Goal: Find specific page/section: Find specific page/section

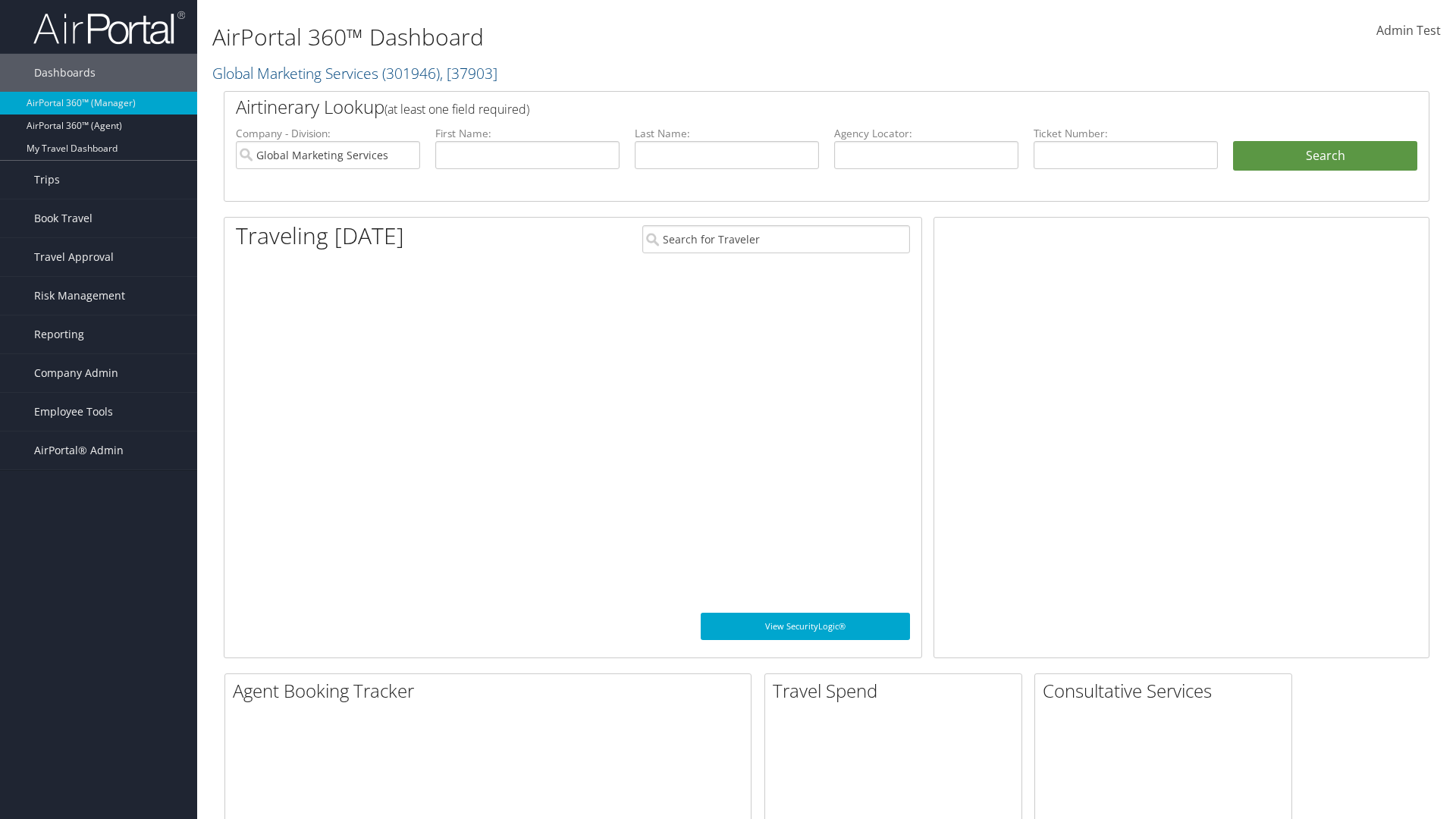
click at [99, 373] on span "Company Admin" at bounding box center [75, 373] width 84 height 38
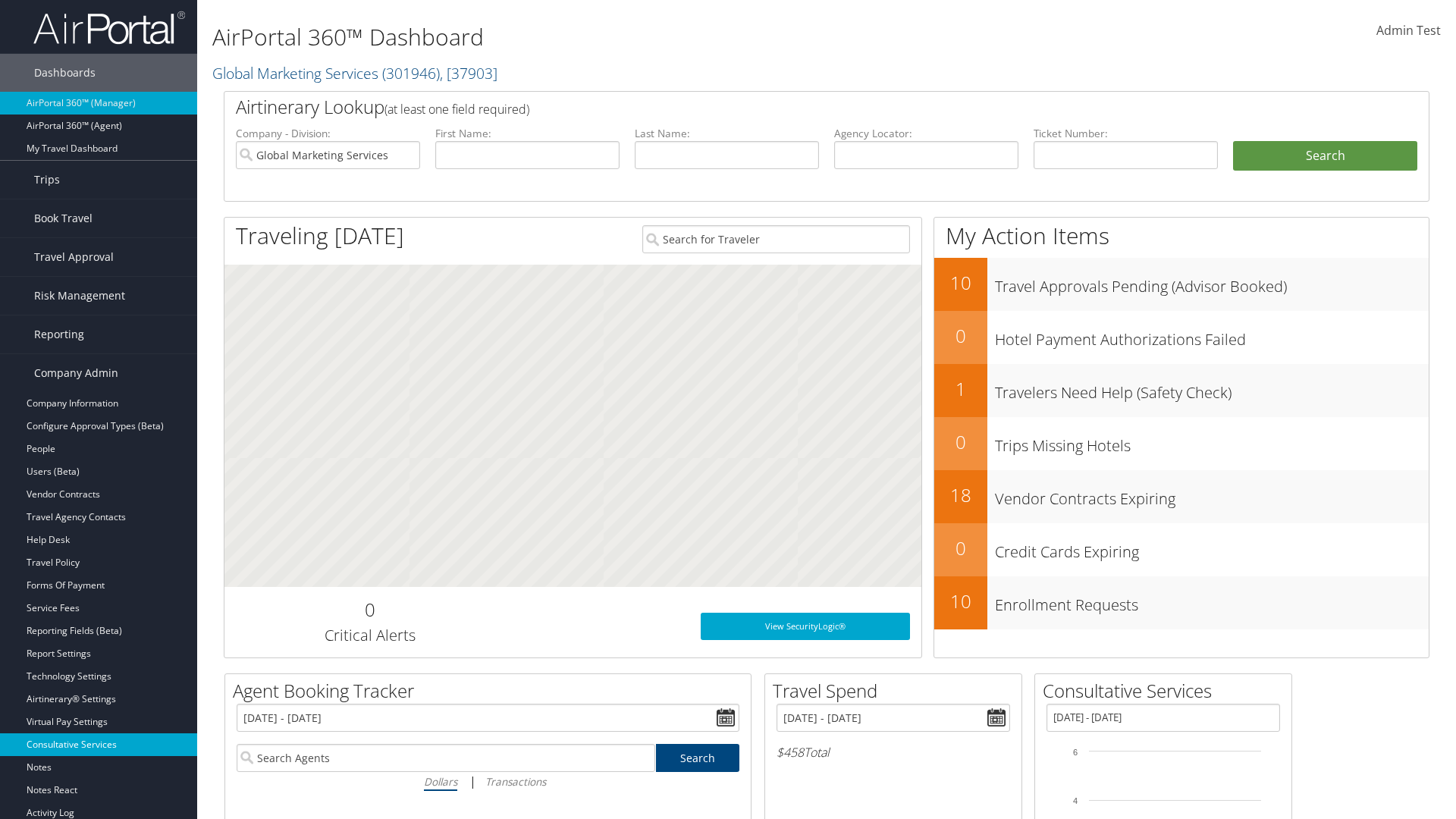
click at [99, 745] on link "Consultative Services" at bounding box center [98, 745] width 197 height 23
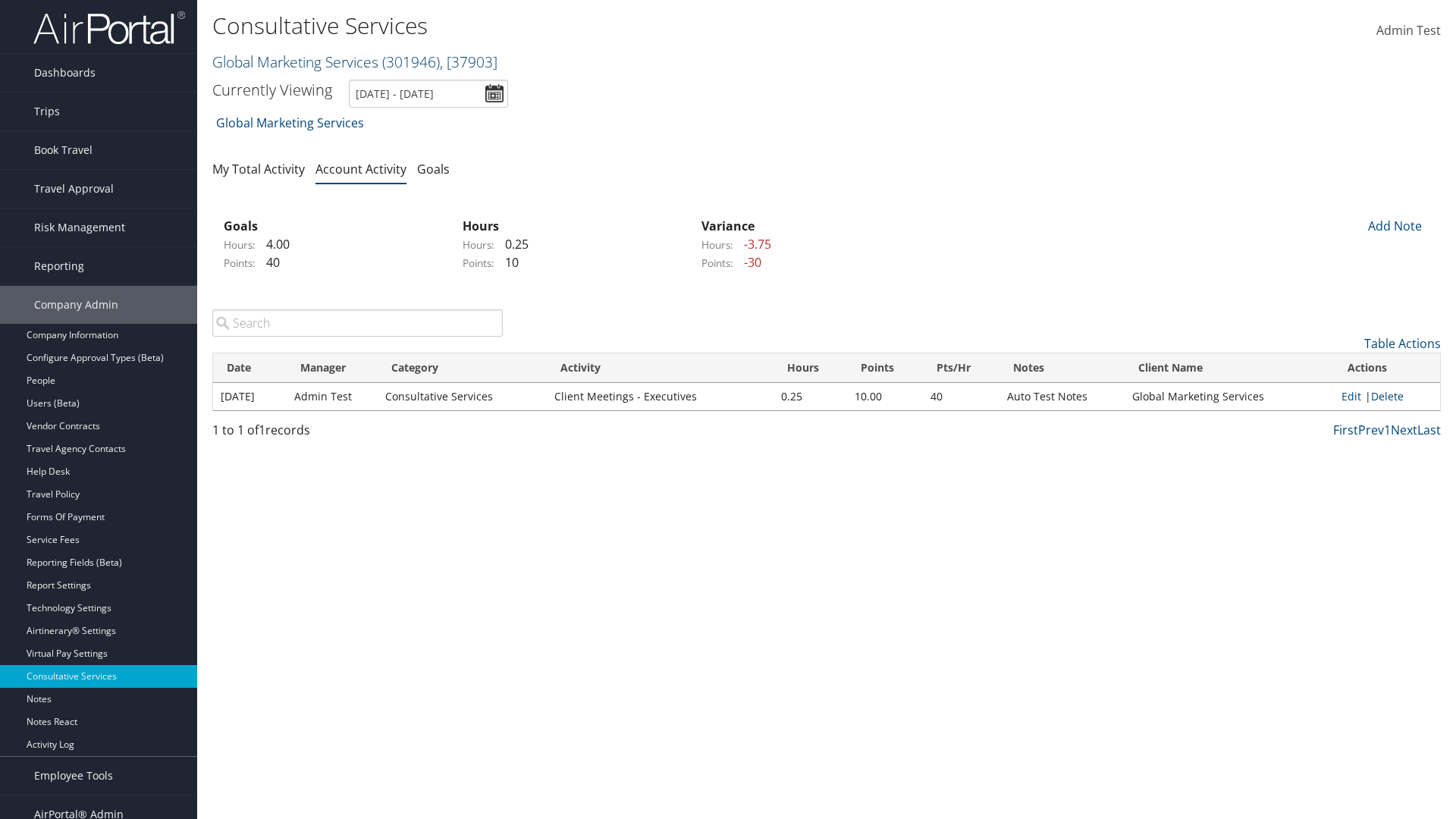
click at [294, 61] on link "Global Marketing Services ( 301946 ) , [ 37903 ]" at bounding box center [354, 62] width 285 height 21
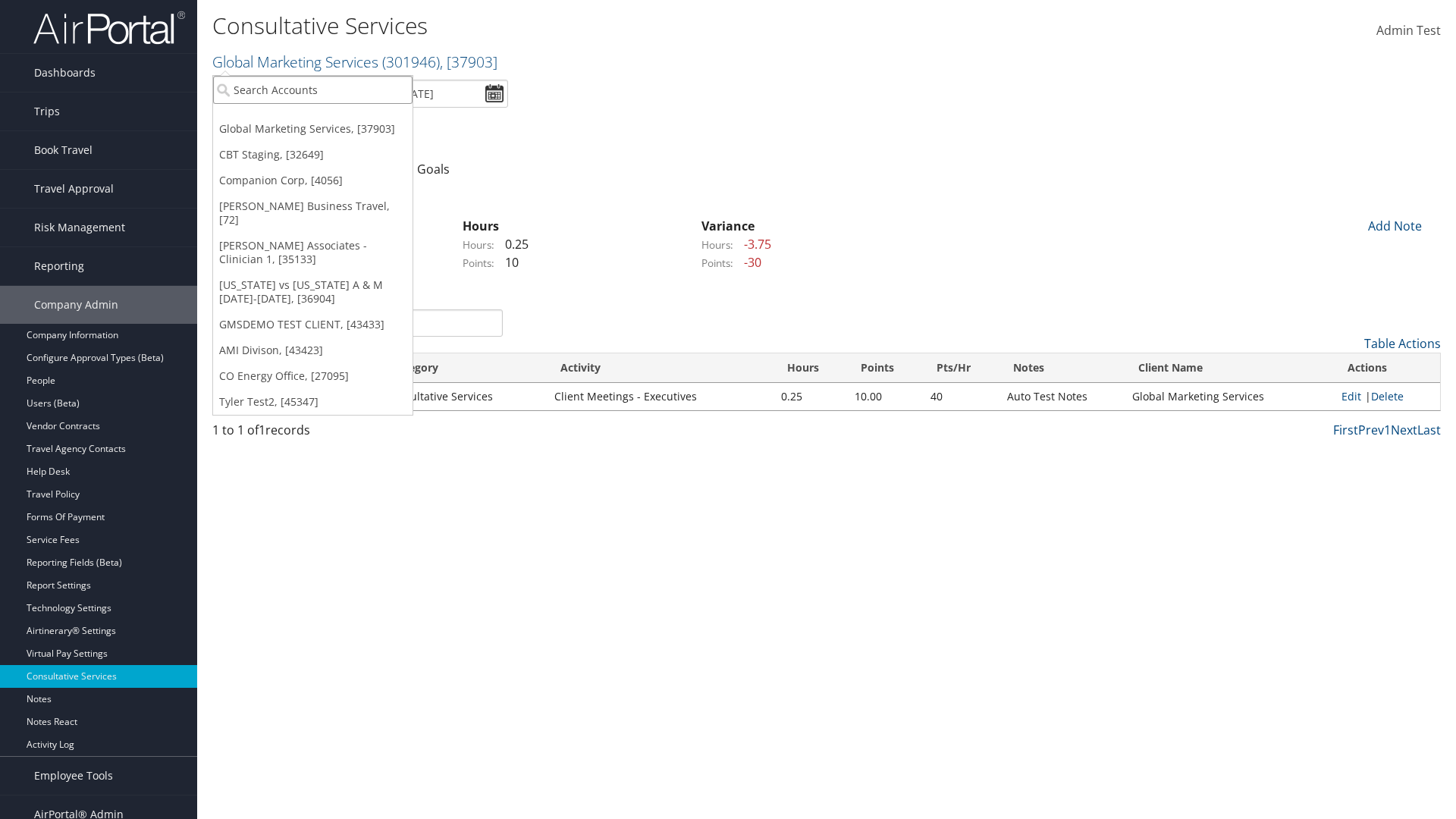
click at [313, 89] on input "search" at bounding box center [313, 90] width 200 height 28
type input "[PERSON_NAME] Business Travel"
click at [333, 118] on div "[PERSON_NAME] Business Travel (C10001), [72]" at bounding box center [333, 118] width 259 height 13
